Goal: Feedback & Contribution: Contribute content

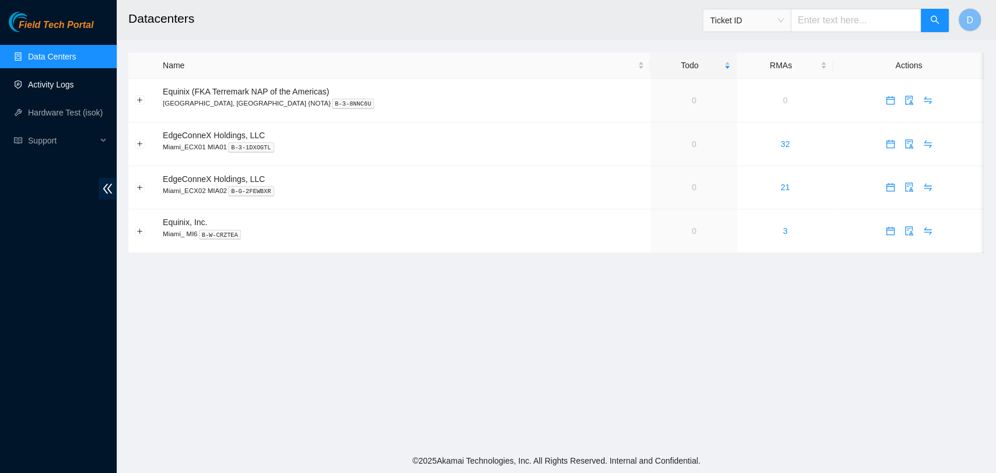
click at [60, 83] on link "Activity Logs" at bounding box center [51, 84] width 46 height 9
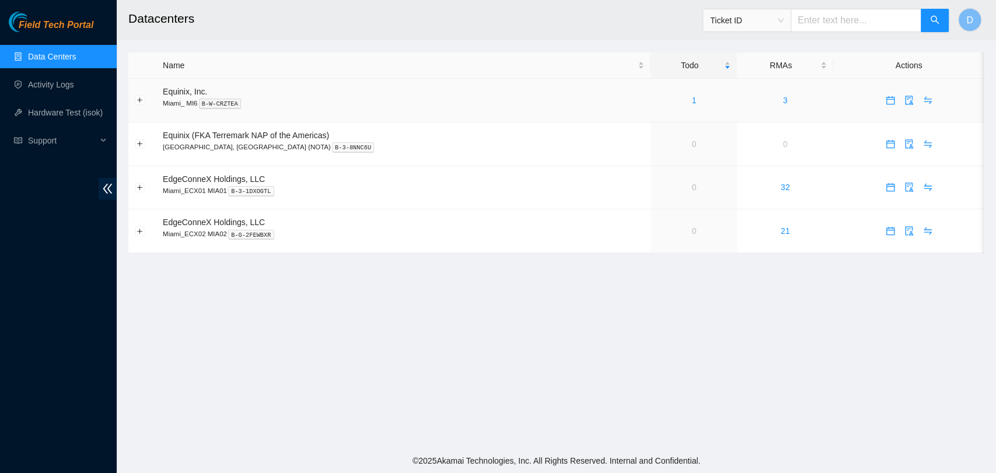
click at [666, 113] on td "1" at bounding box center [693, 101] width 86 height 44
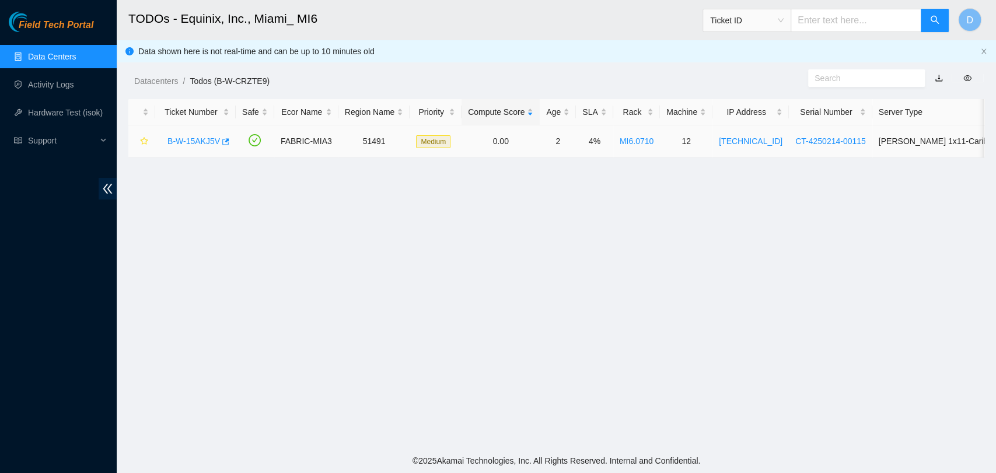
click at [197, 142] on link "B-W-15AKJ5V" at bounding box center [193, 140] width 52 height 9
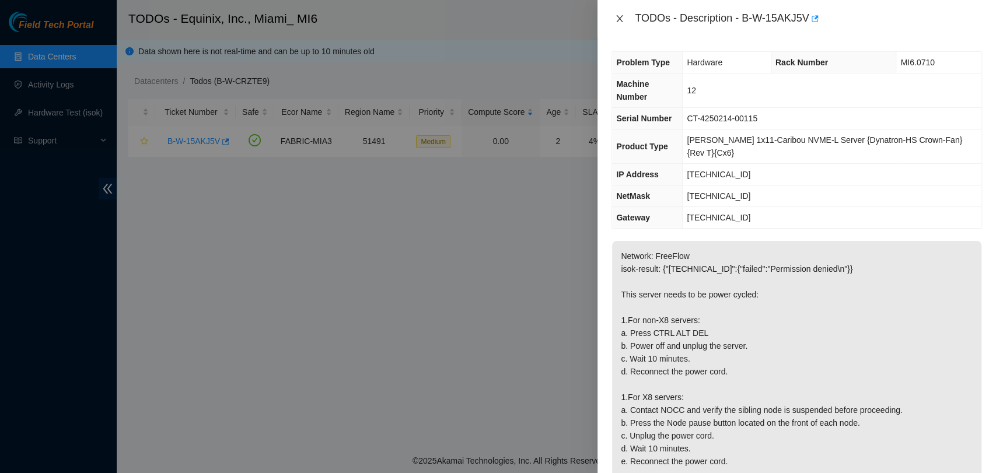
click at [619, 20] on icon "close" at bounding box center [619, 18] width 9 height 9
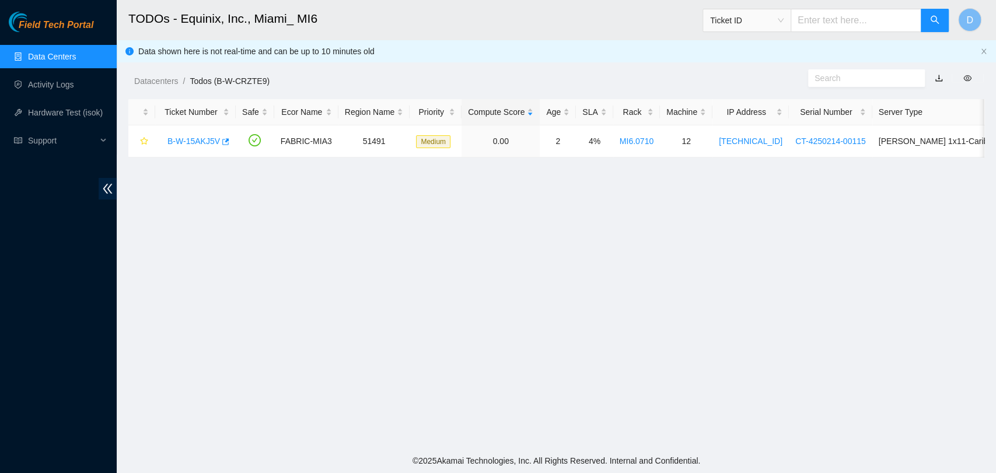
click at [40, 61] on link "Data Centers" at bounding box center [52, 56] width 48 height 9
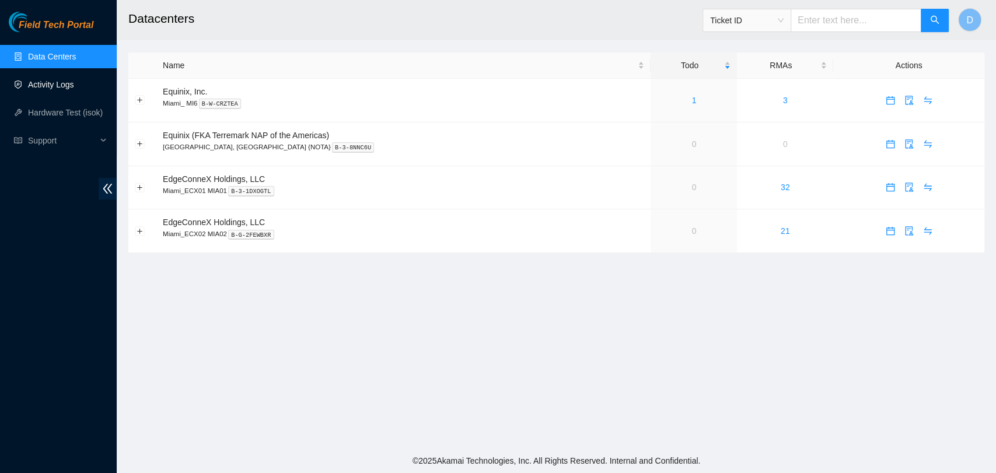
click at [74, 89] on link "Activity Logs" at bounding box center [51, 84] width 46 height 9
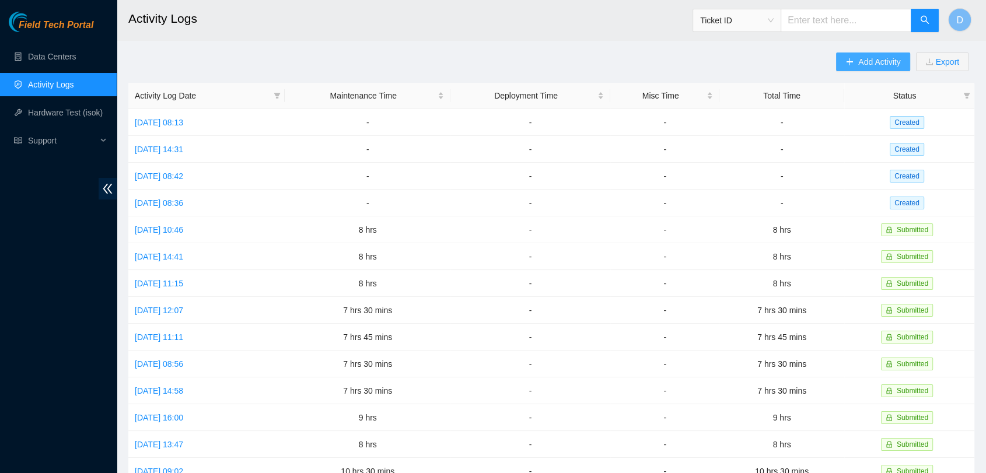
click at [873, 59] on span "Add Activity" at bounding box center [879, 61] width 42 height 13
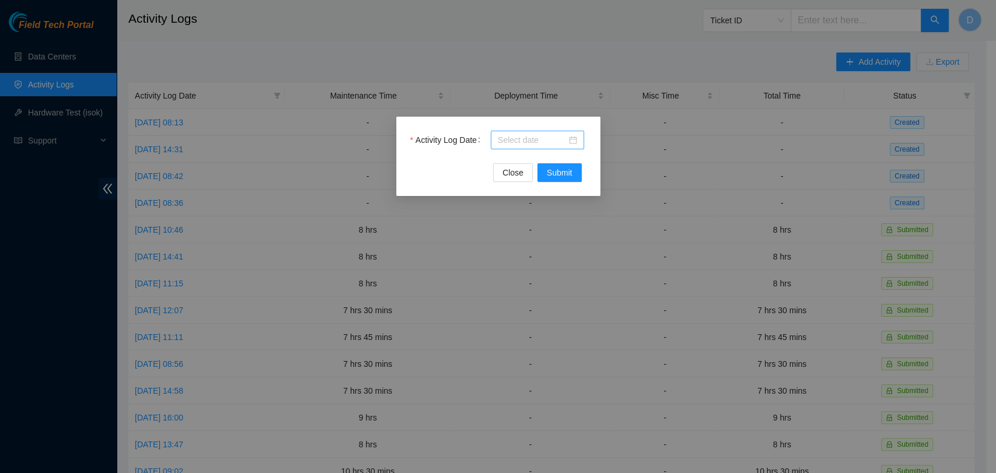
click at [511, 138] on input "Activity Log Date" at bounding box center [532, 140] width 69 height 13
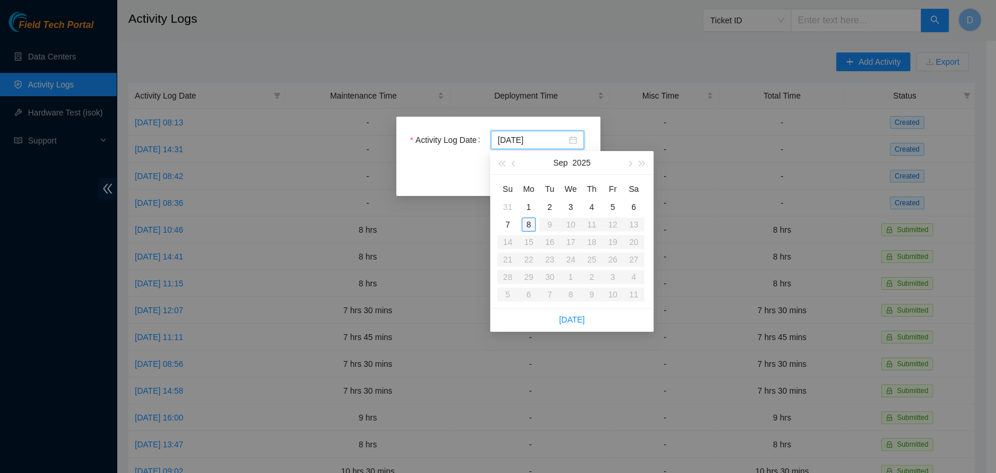
type input "[DATE]"
click at [527, 221] on div "8" at bounding box center [528, 225] width 14 height 14
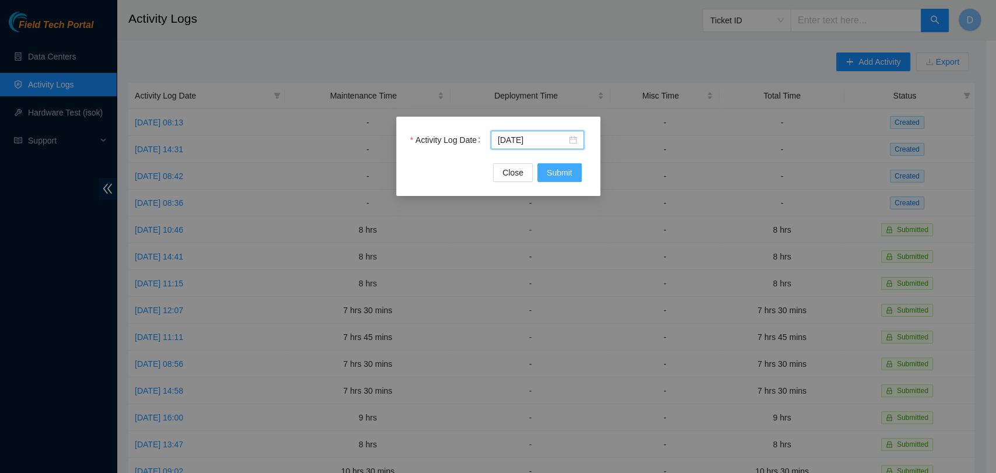
click at [565, 163] on button "Submit" at bounding box center [559, 172] width 44 height 19
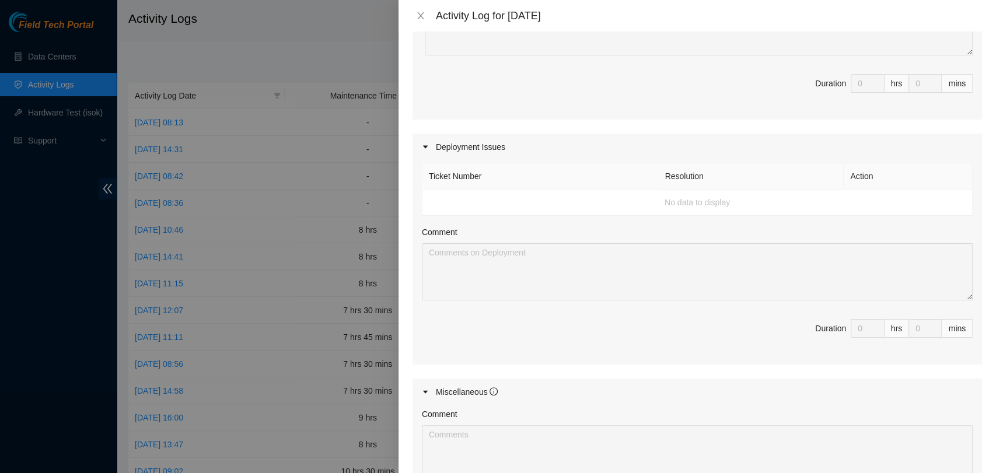
scroll to position [324, 0]
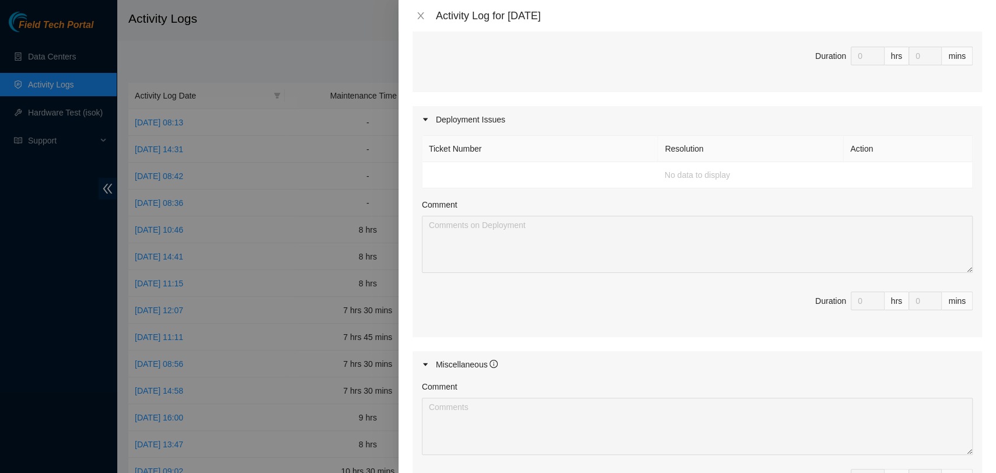
click at [466, 172] on td "No data to display" at bounding box center [697, 175] width 550 height 26
click at [433, 121] on div at bounding box center [429, 119] width 14 height 13
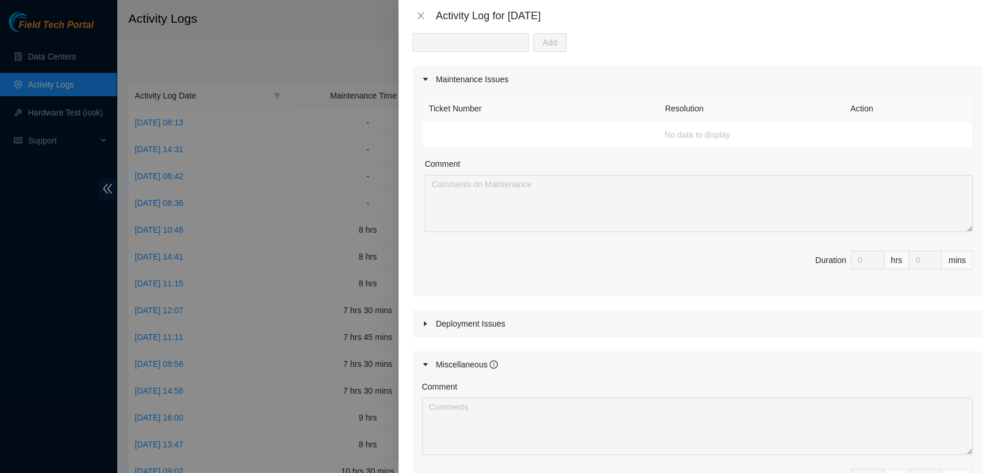
scroll to position [29, 0]
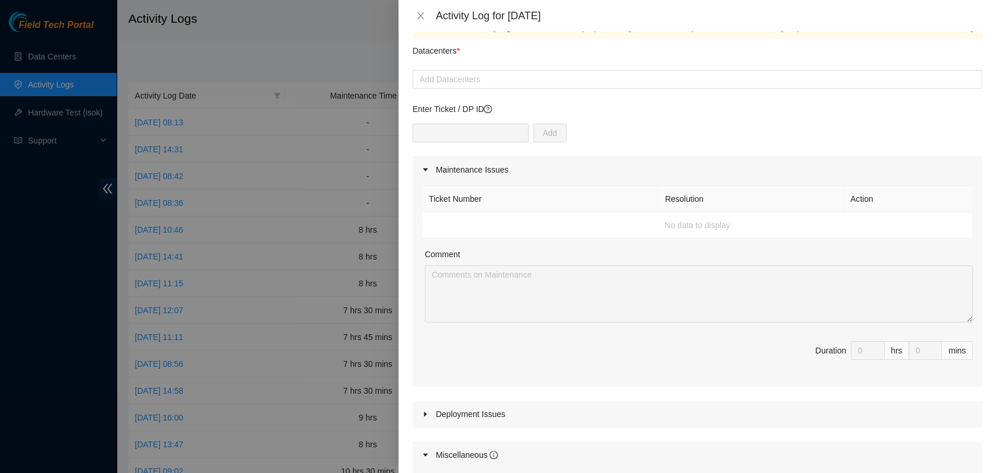
click at [425, 142] on div "Add" at bounding box center [696, 140] width 569 height 33
click at [499, 71] on div "Add Datacenters" at bounding box center [696, 79] width 569 height 19
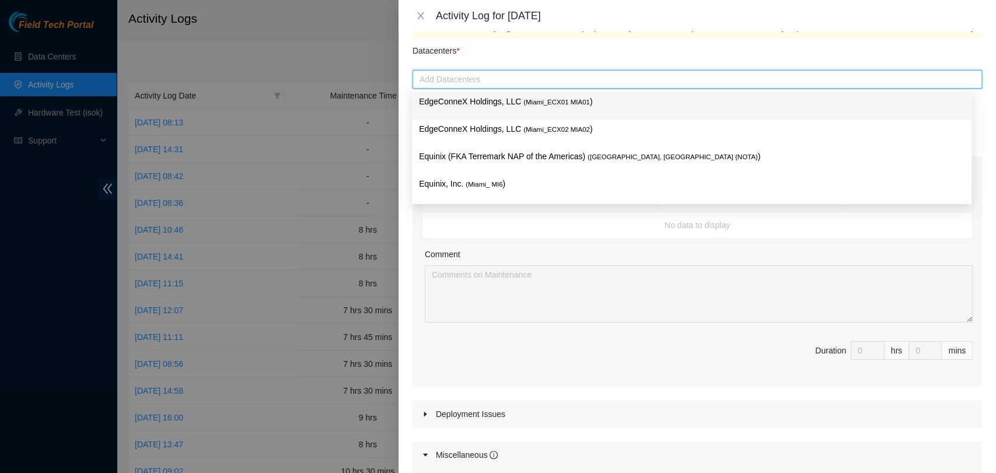
click at [527, 100] on span "( Miami_ECX01 MIA01" at bounding box center [556, 102] width 66 height 7
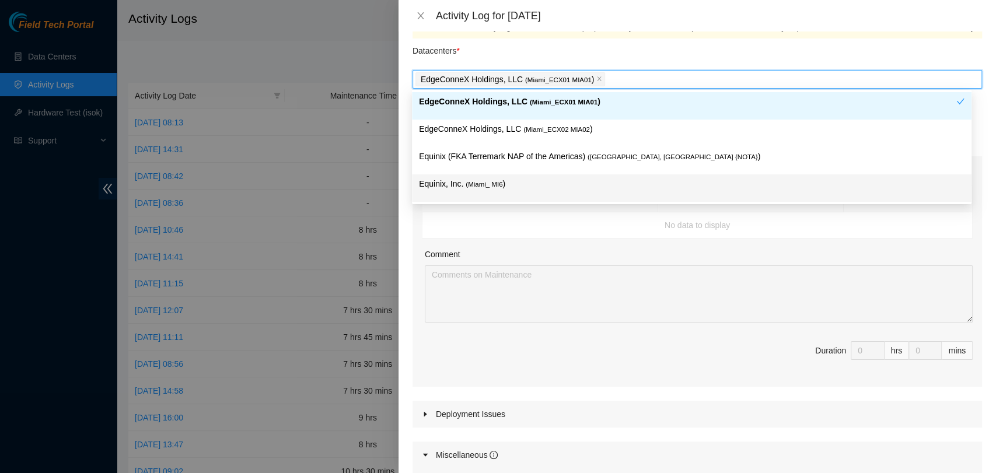
click at [534, 238] on div "Ticket Number Resolution Action No data to display Comment Duration 0 hrs 0 mins" at bounding box center [696, 285] width 569 height 204
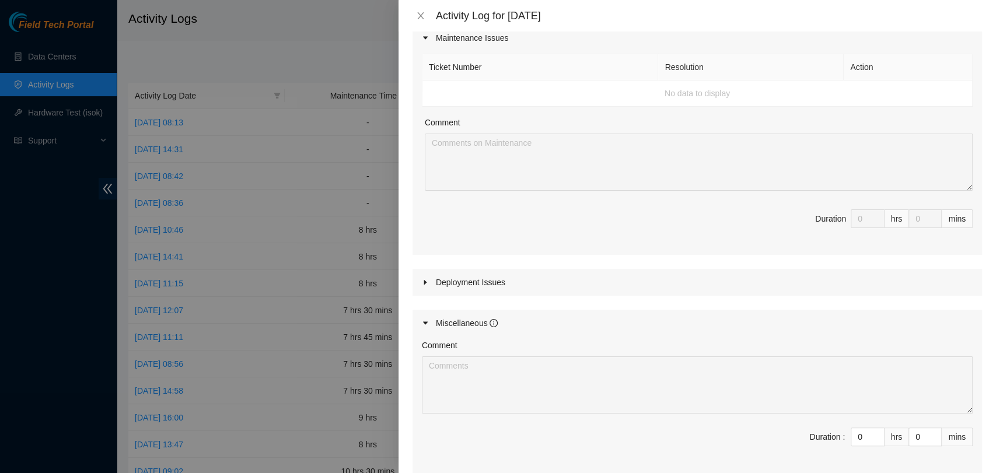
scroll to position [159, 0]
click at [475, 282] on div "Deployment Issues" at bounding box center [696, 284] width 569 height 27
click at [642, 339] on td "No data to display" at bounding box center [697, 340] width 550 height 26
click at [422, 318] on th "Ticket Number" at bounding box center [540, 314] width 236 height 26
click at [439, 280] on div "Deployment Issues" at bounding box center [696, 284] width 569 height 27
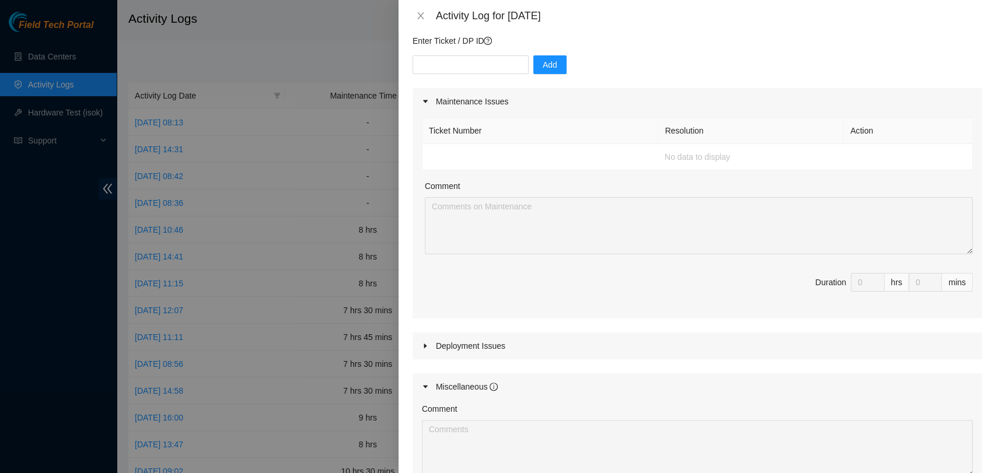
scroll to position [0, 0]
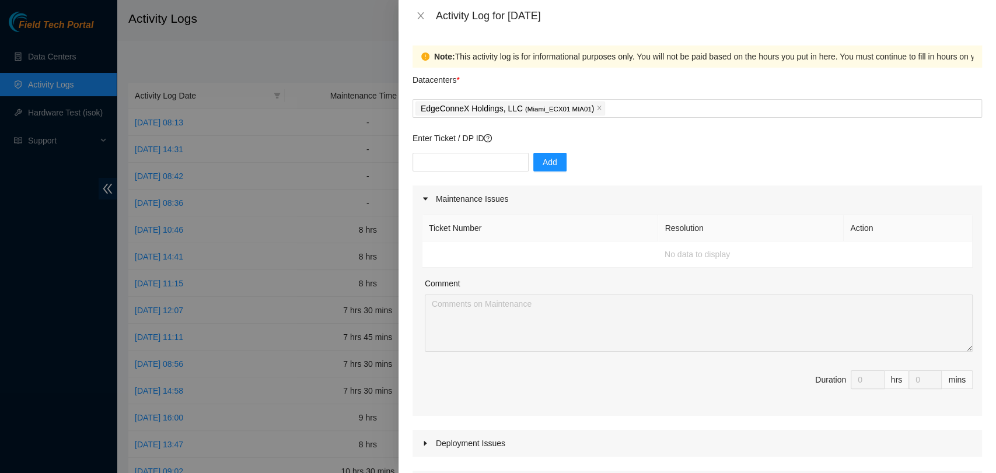
click at [468, 250] on td "No data to display" at bounding box center [697, 254] width 550 height 26
click at [450, 163] on input "text" at bounding box center [470, 162] width 116 height 19
paste input "DP73991"
type input "DP73991"
click at [545, 161] on span "Add" at bounding box center [549, 162] width 15 height 13
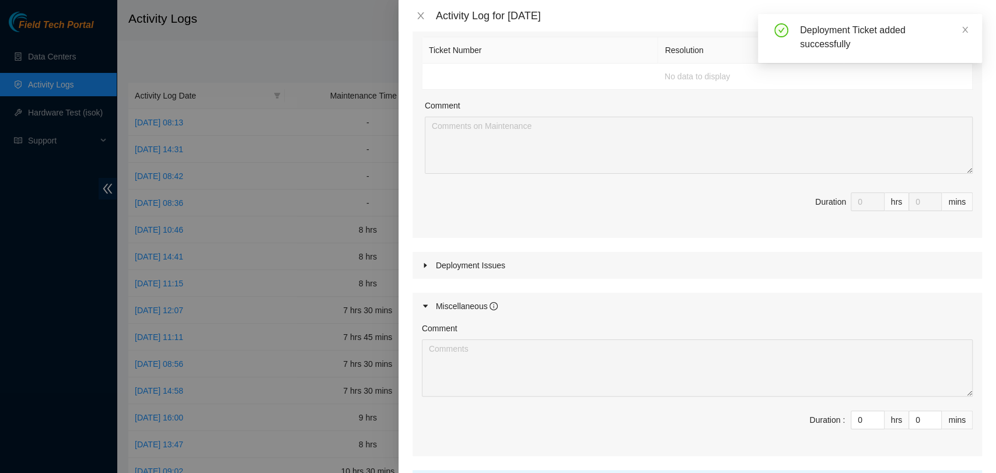
scroll to position [259, 0]
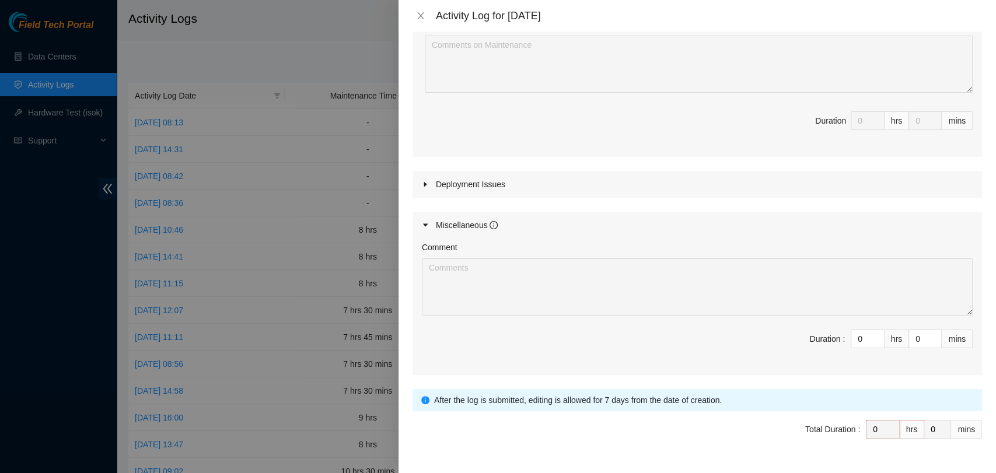
click at [436, 188] on div "Deployment Issues" at bounding box center [696, 184] width 569 height 27
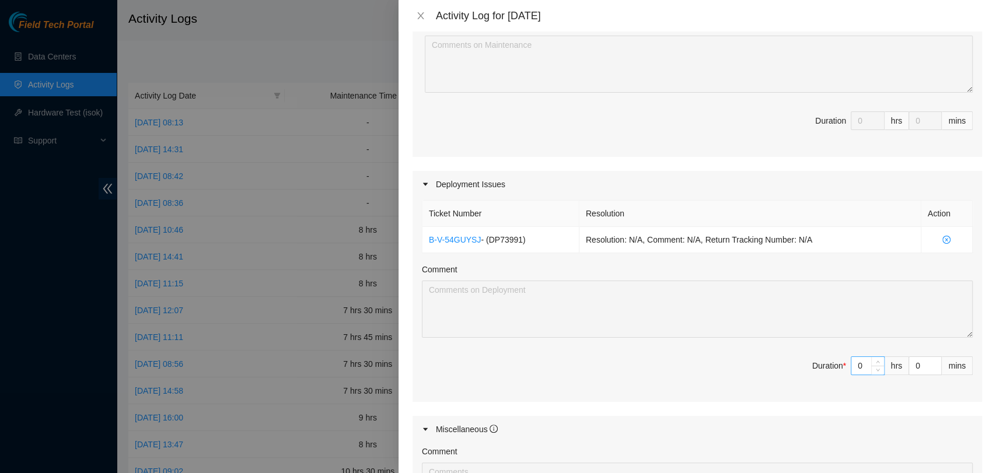
click at [854, 369] on input "0" at bounding box center [867, 365] width 33 height 17
type input "9"
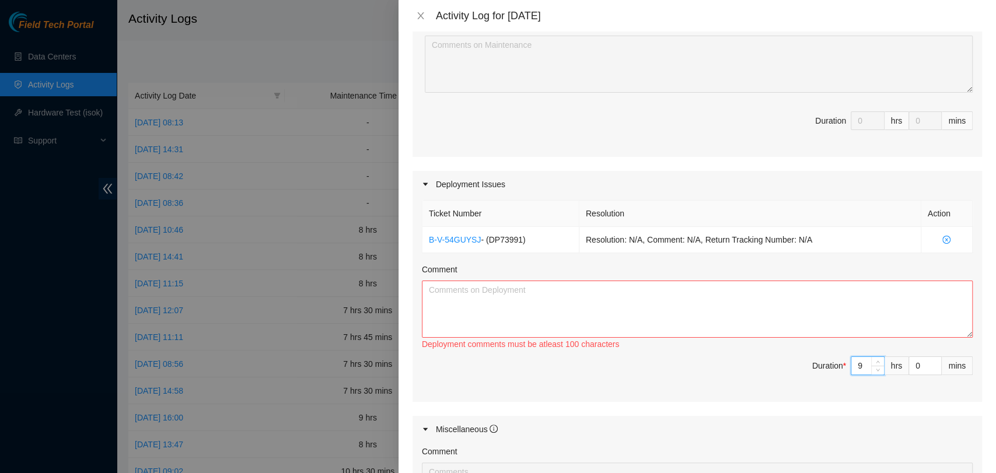
type input "9"
click at [565, 300] on textarea "Comment" at bounding box center [697, 309] width 551 height 57
paste textarea "ECX1 - Patching task for DP73991 - r01.border101.mia02.fab: New 4x100G PNI COMC…"
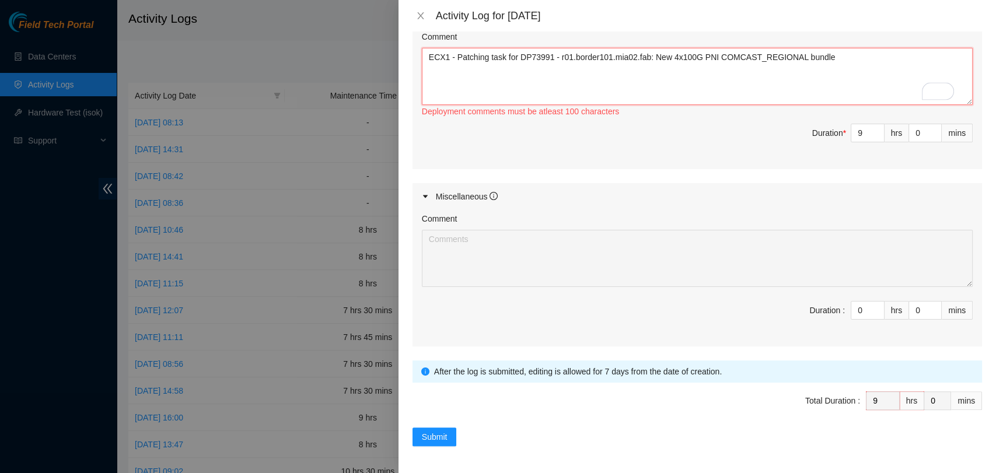
scroll to position [492, 0]
click at [435, 85] on textarea "ECX1 - Patching task for DP73991 - r01.border101.mia02.fab: New 4x100G PNI COMC…" at bounding box center [697, 76] width 551 height 57
paste textarea "The four fiber cables have been properly cleaned, connected, and labeled. Polar…"
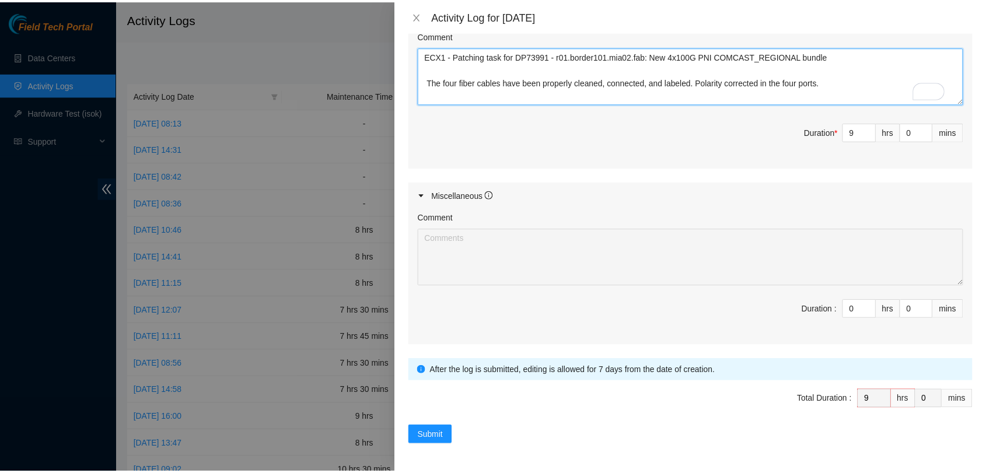
scroll to position [502, 0]
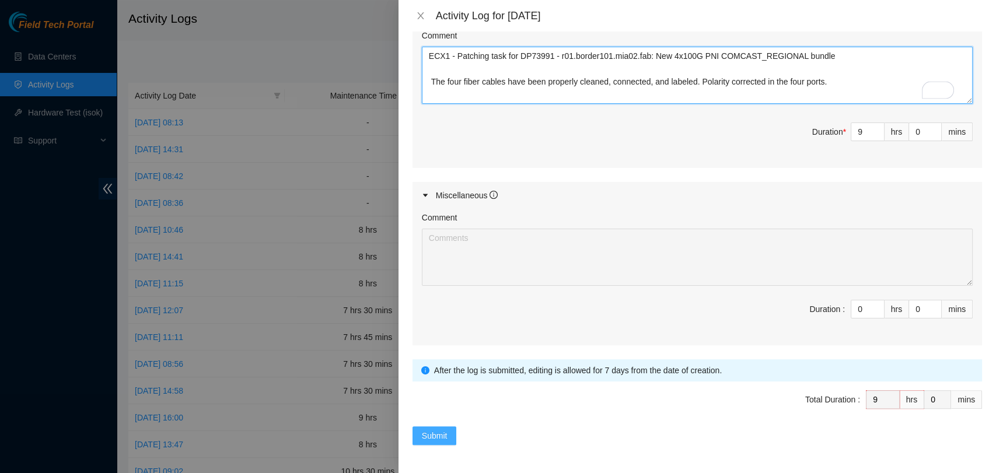
type textarea "ECX1 - Patching task for DP73991 - r01.border101.mia02.fab: New 4x100G PNI COMC…"
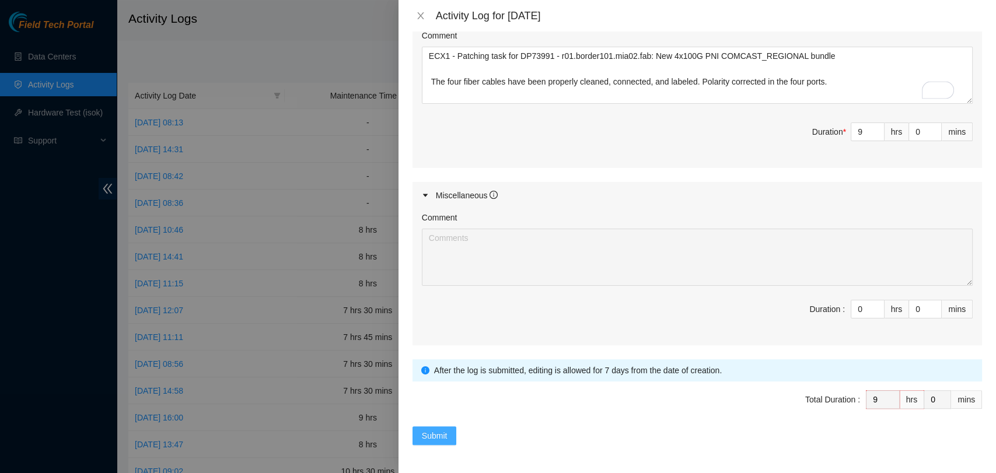
click at [422, 429] on span "Submit" at bounding box center [435, 435] width 26 height 13
